Goal: Find specific page/section: Find specific page/section

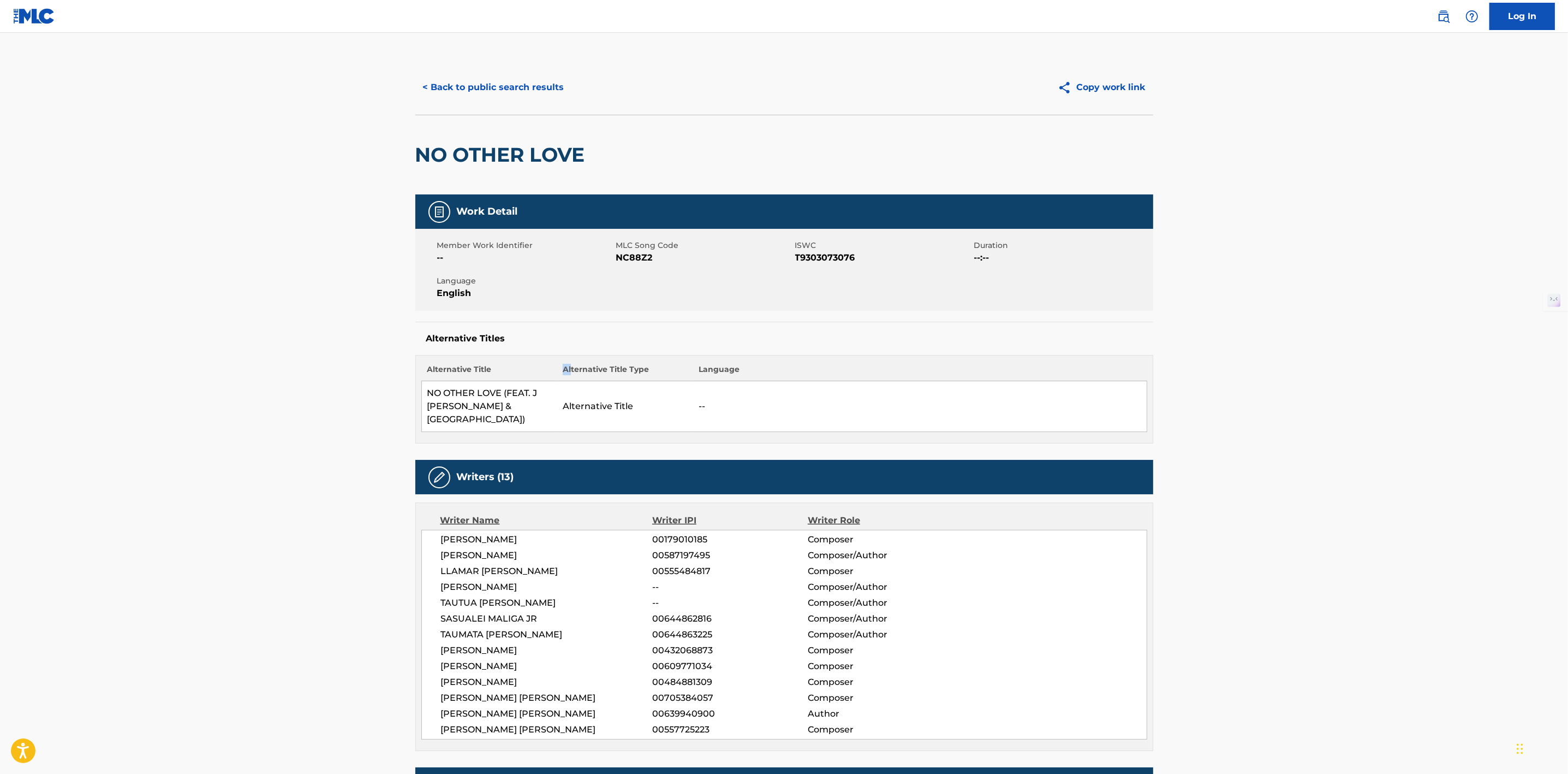
click at [511, 79] on button "< Back to public search results" at bounding box center [493, 87] width 156 height 27
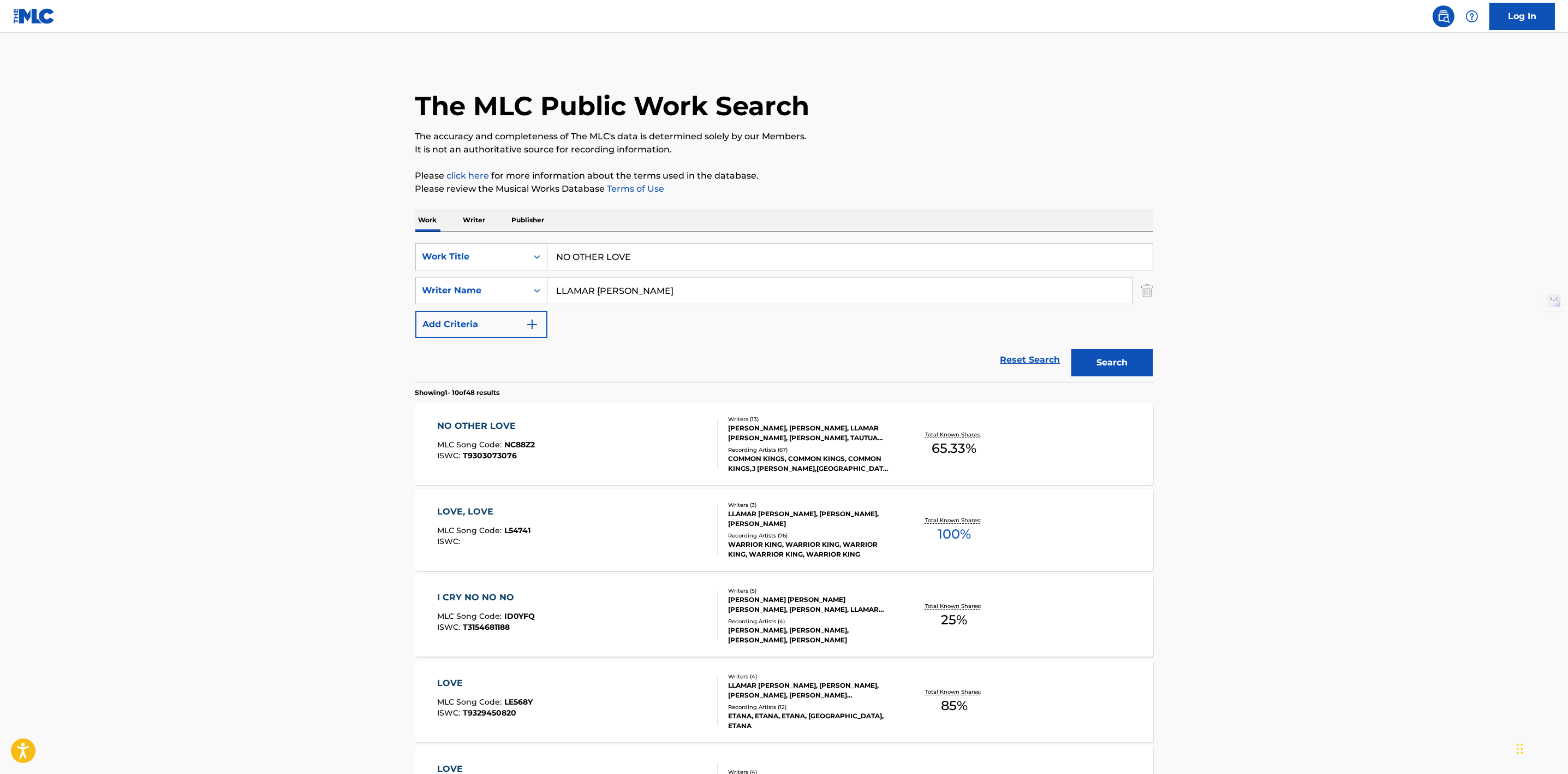
click at [721, 252] on input "NO OTHER LOVE" at bounding box center [850, 256] width 605 height 26
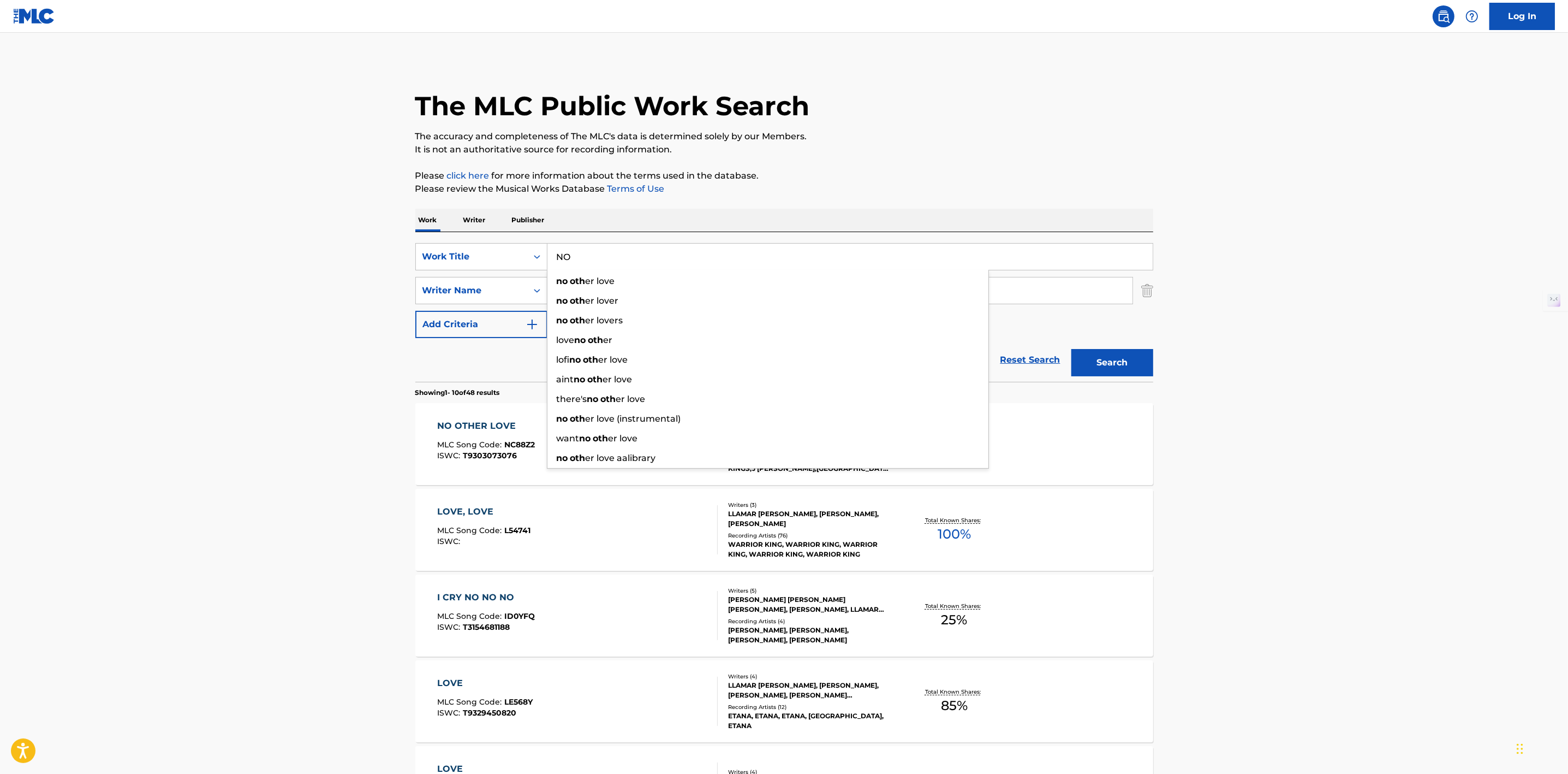
type input "N"
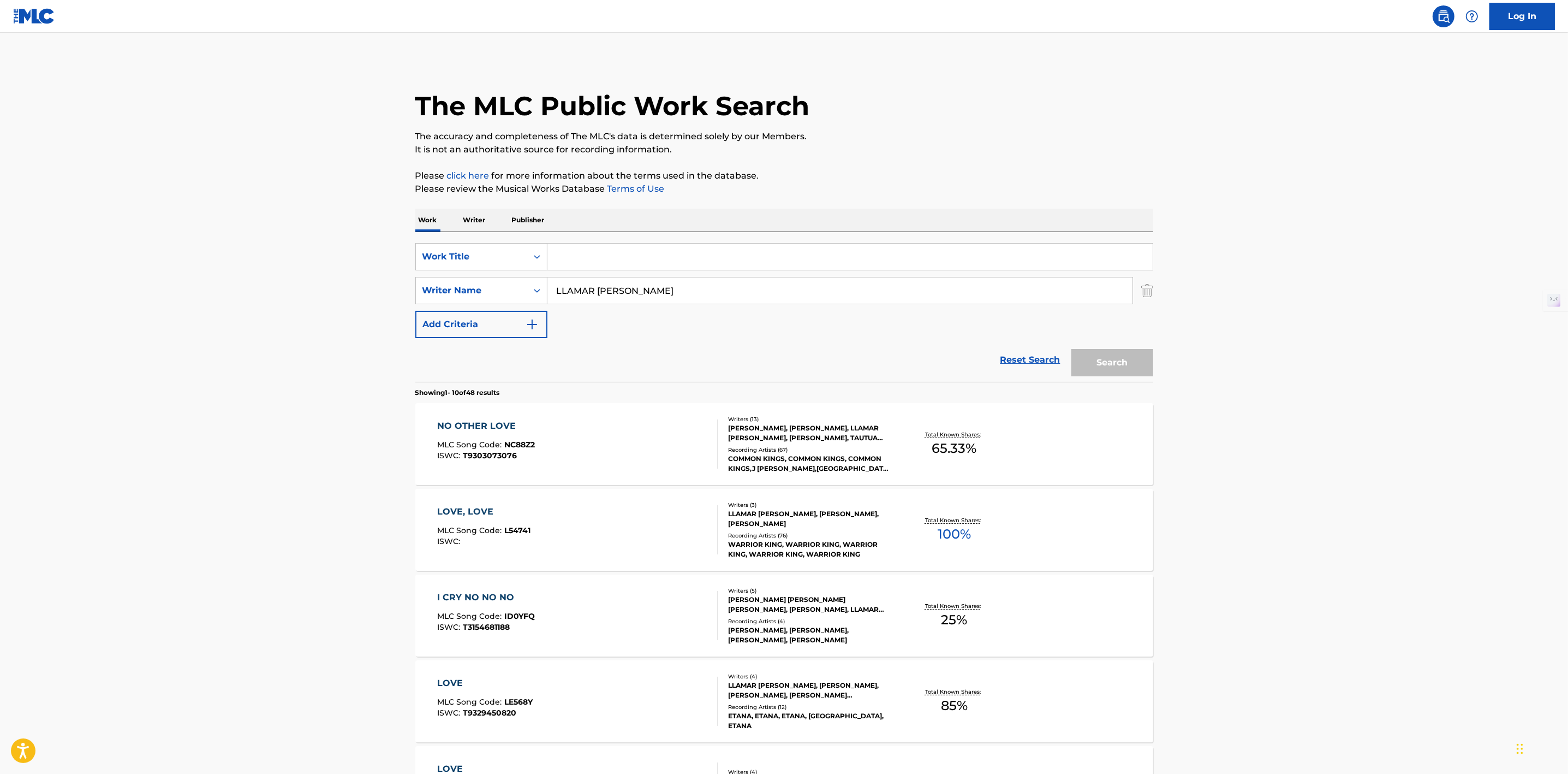
paste input "OI LA'U PELE EA"
type input "OI LA'U PELE EA"
click at [950, 110] on div "The MLC Public Work Search" at bounding box center [784, 100] width 738 height 80
drag, startPoint x: 761, startPoint y: 292, endPoint x: 453, endPoint y: 301, distance: 308.1
click at [453, 301] on div "SearchWithCriteria85e1f9ae-b37b-4bb8-8913-96d84dc8cb24 Writer Name LLAMAR [PERS…" at bounding box center [784, 290] width 738 height 27
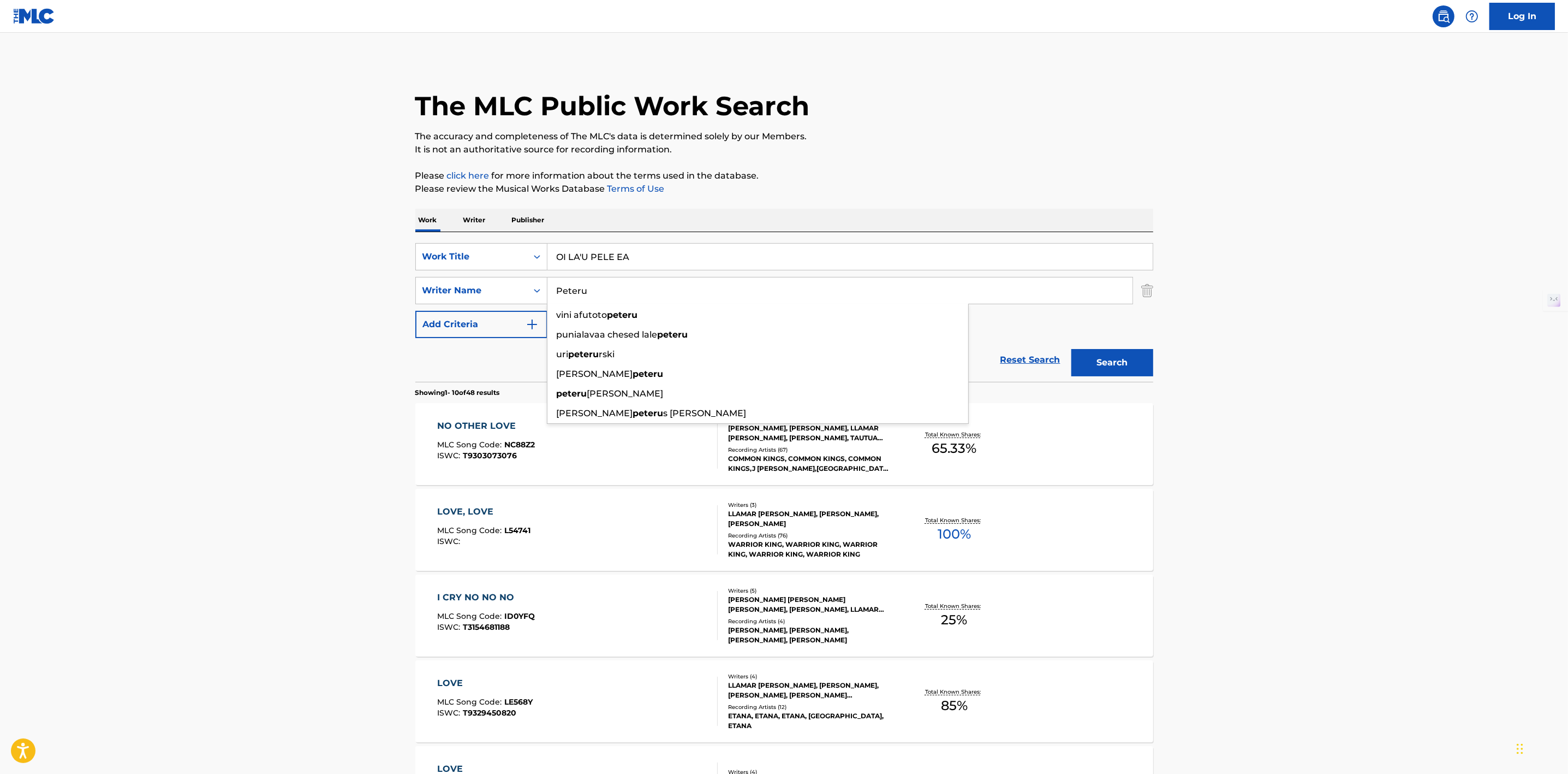
type input "Peteru"
click at [1119, 353] on button "Search" at bounding box center [1112, 362] width 82 height 27
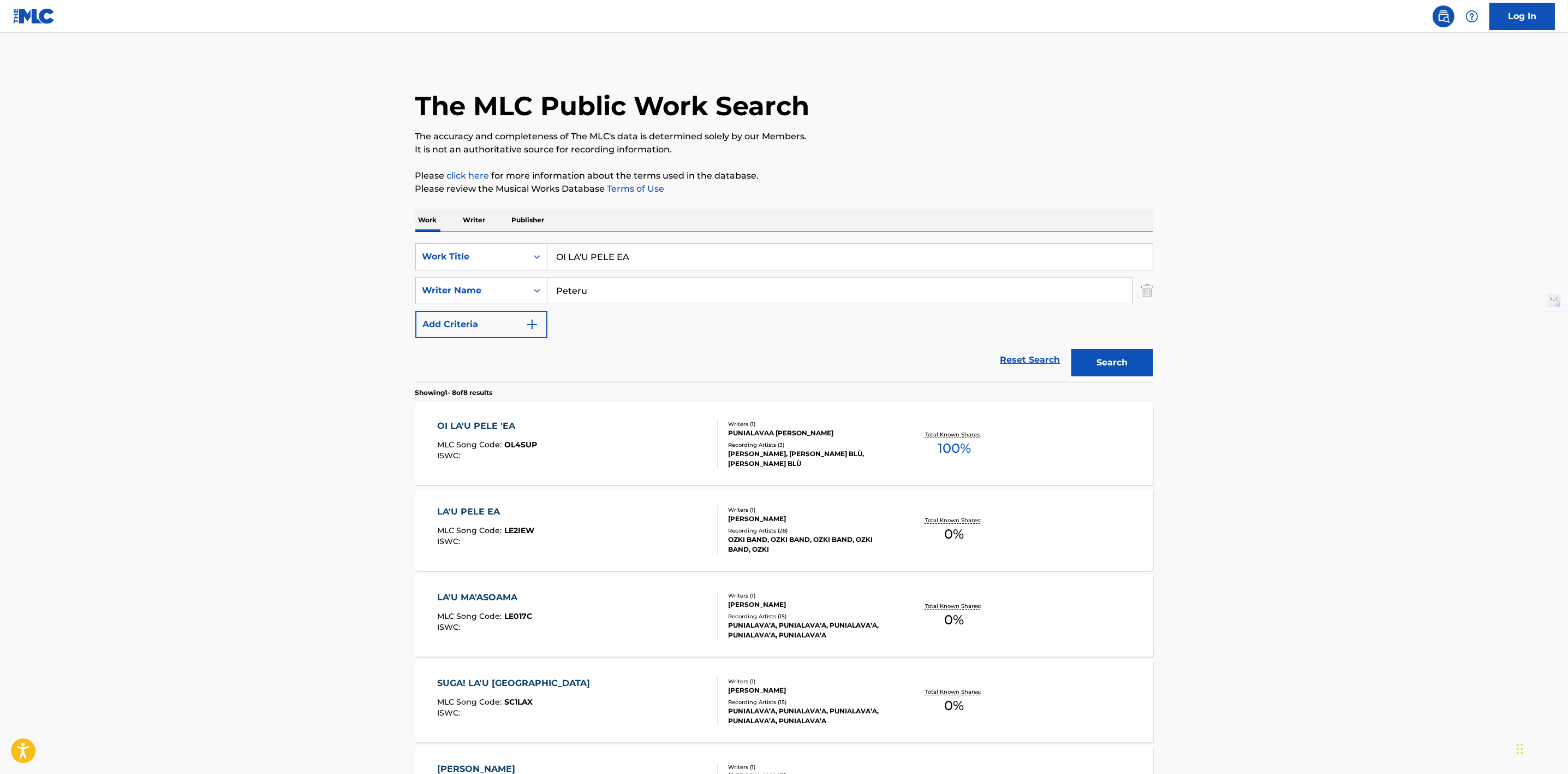
click at [803, 435] on div "PUNIALAVAA [PERSON_NAME]" at bounding box center [810, 433] width 165 height 10
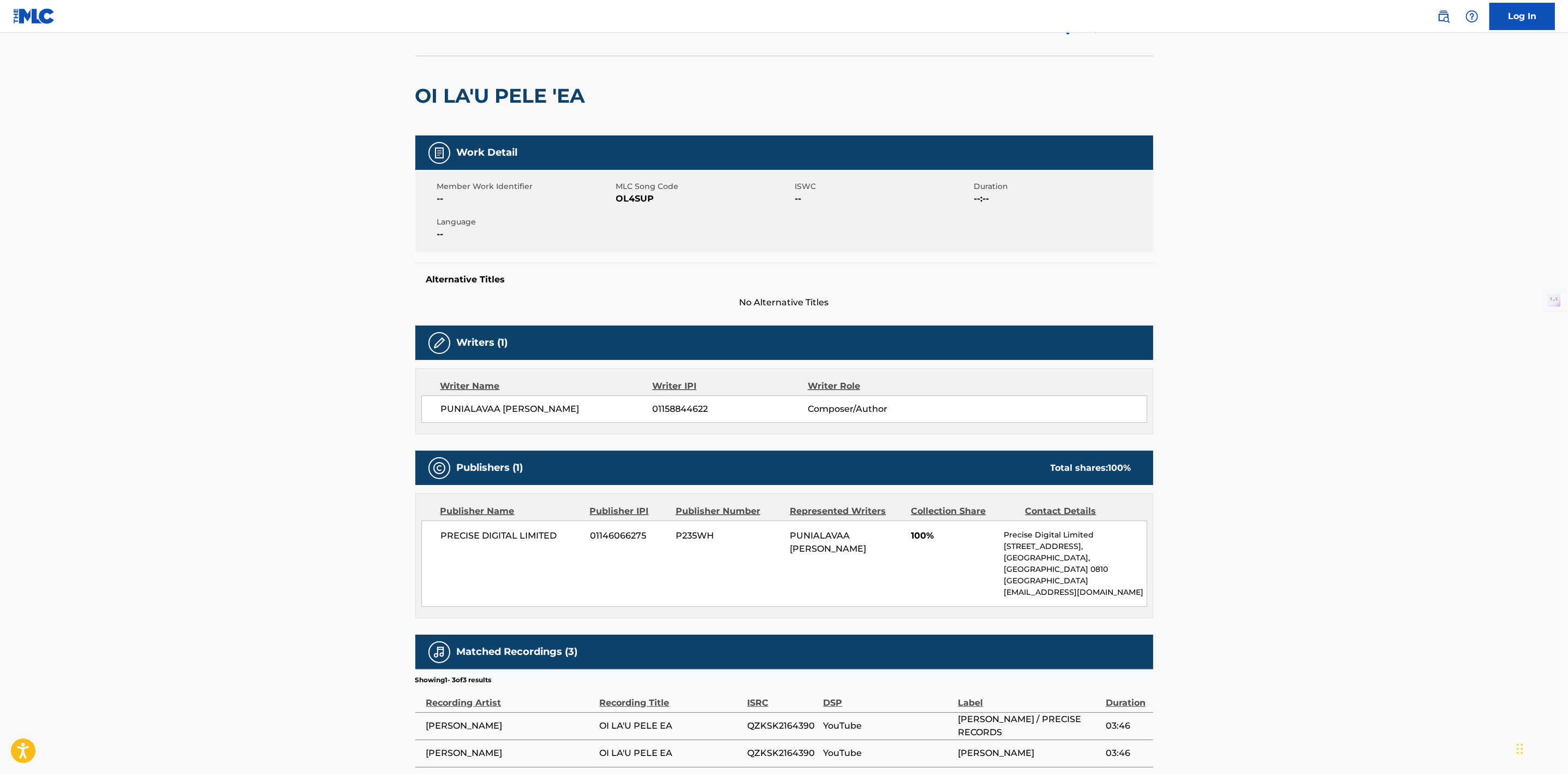
scroll to position [135, 0]
